Goal: Information Seeking & Learning: Learn about a topic

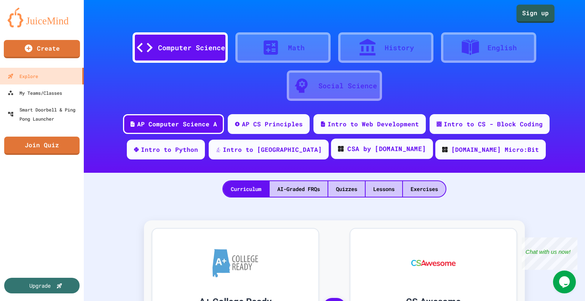
click at [382, 155] on div "CSA by [DOMAIN_NAME]" at bounding box center [382, 149] width 102 height 21
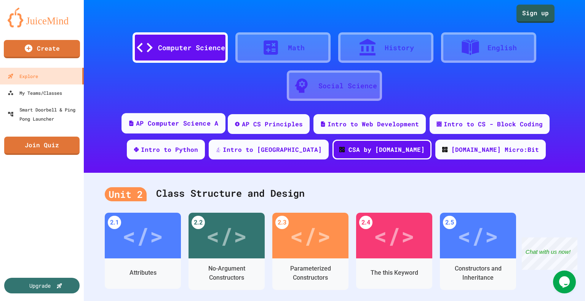
click at [199, 127] on div "AP Computer Science A" at bounding box center [177, 124] width 82 height 10
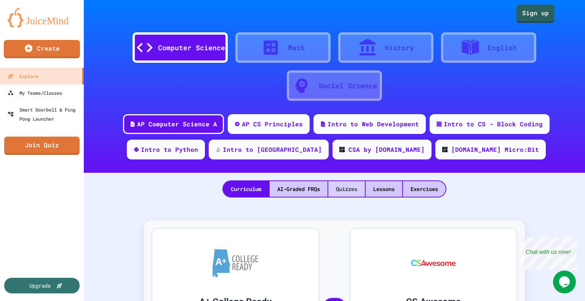
click at [344, 189] on div "Quizzes" at bounding box center [346, 189] width 37 height 16
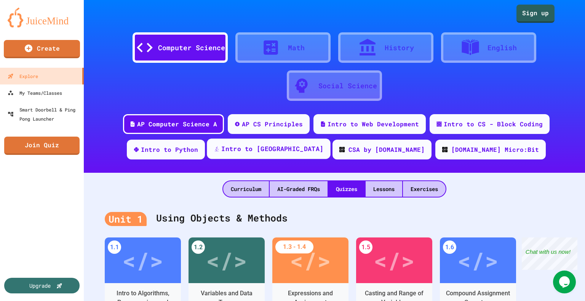
click at [290, 153] on div "Intro to [GEOGRAPHIC_DATA]" at bounding box center [272, 149] width 102 height 10
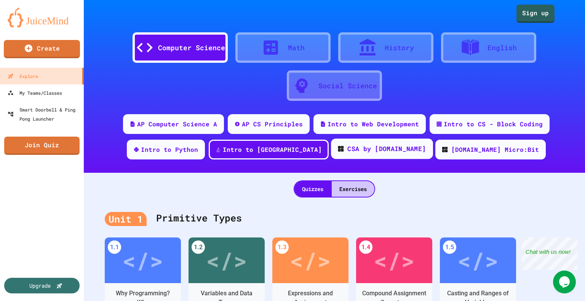
click at [356, 150] on div "CSA by [DOMAIN_NAME]" at bounding box center [387, 149] width 78 height 10
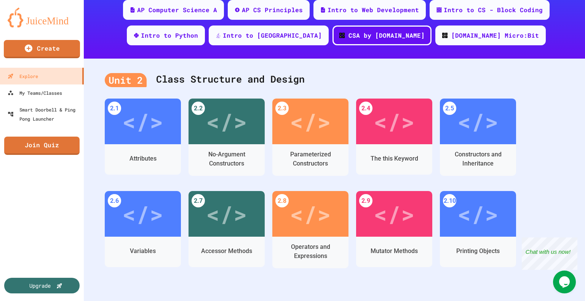
scroll to position [152, 0]
